Goal: Find specific page/section: Find specific page/section

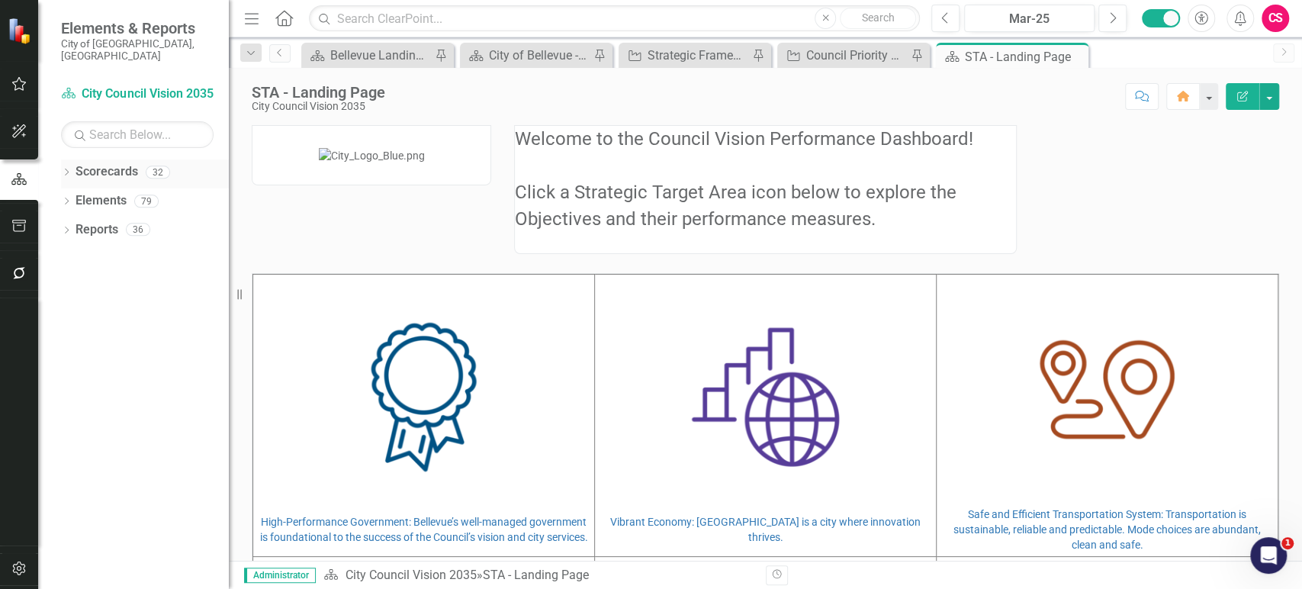
click at [66, 169] on icon "Dropdown" at bounding box center [66, 173] width 11 height 8
click at [98, 221] on link "Council Priorities" at bounding box center [156, 230] width 145 height 18
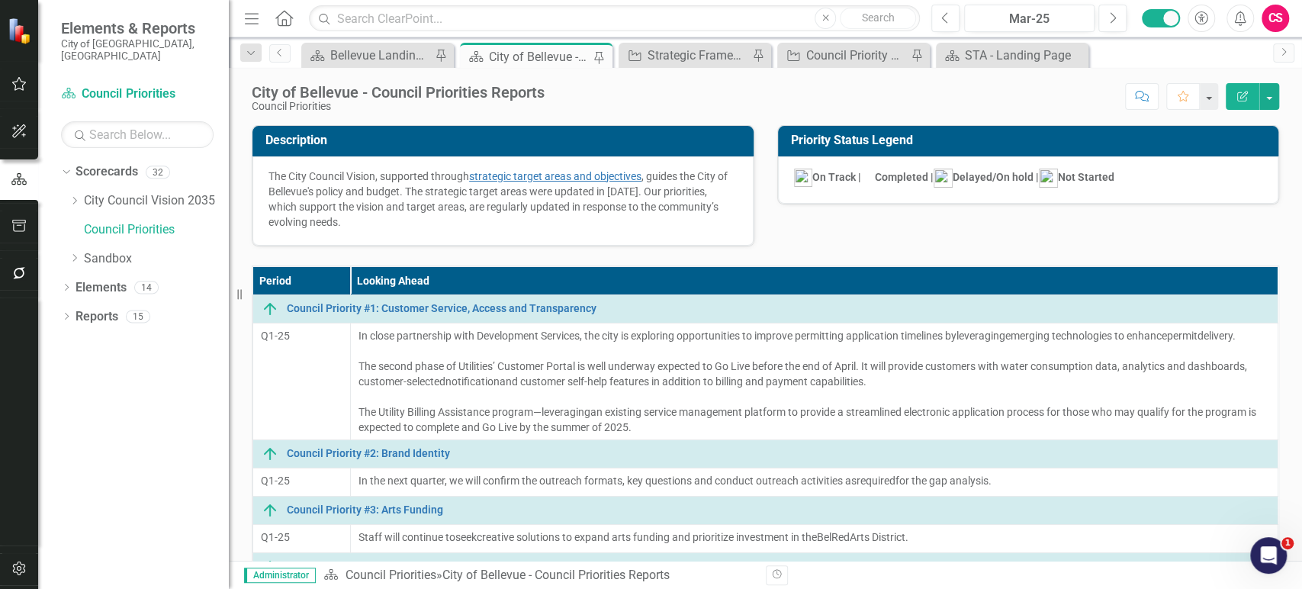
click at [24, 262] on button "button" at bounding box center [19, 274] width 34 height 32
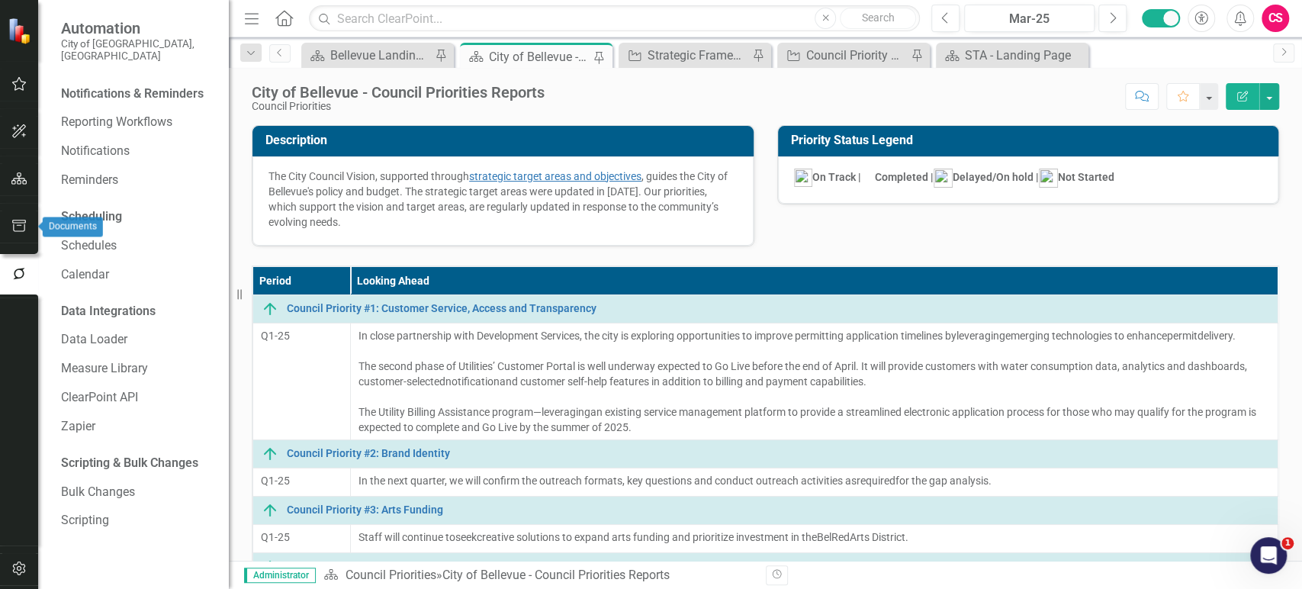
click at [24, 221] on icon "button" at bounding box center [19, 226] width 16 height 12
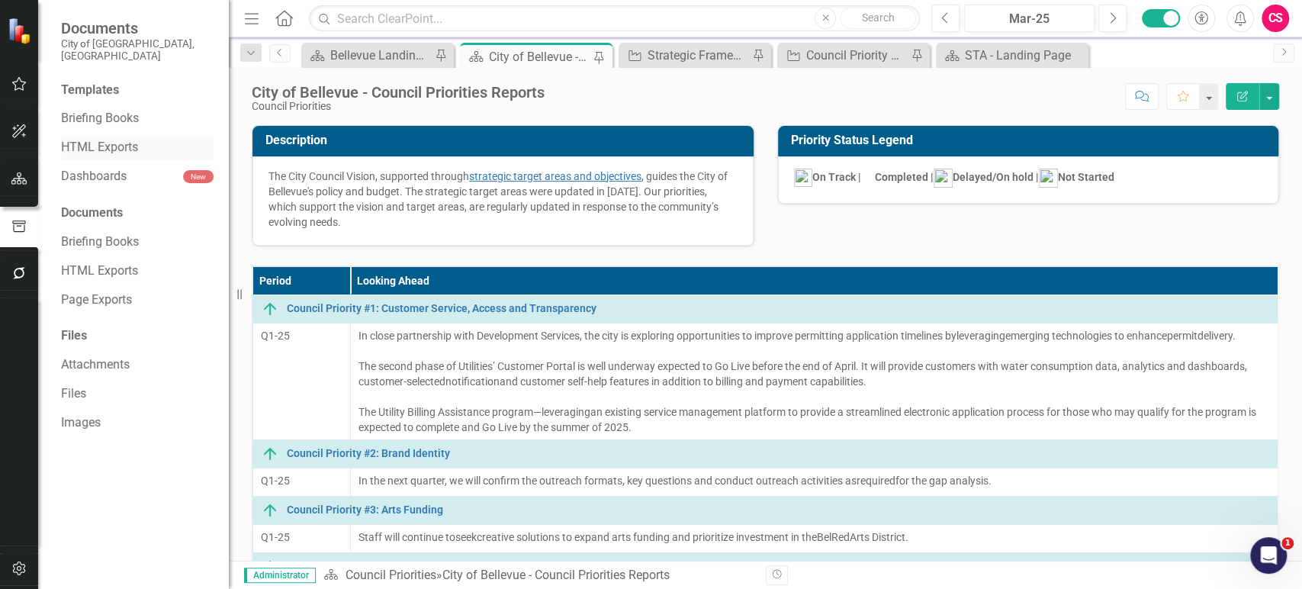
click at [117, 139] on link "HTML Exports" at bounding box center [137, 148] width 153 height 18
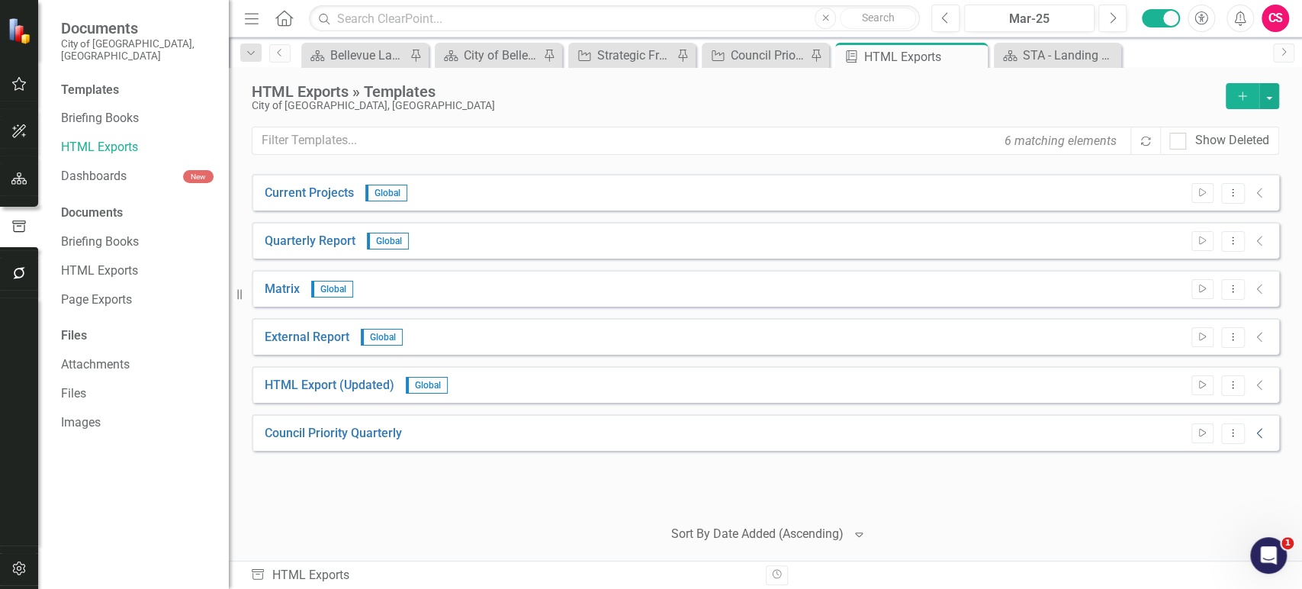
click at [1262, 432] on icon "Collapse" at bounding box center [1260, 433] width 15 height 12
click at [1224, 474] on icon "Link" at bounding box center [1225, 469] width 11 height 9
